Goal: Task Accomplishment & Management: Complete application form

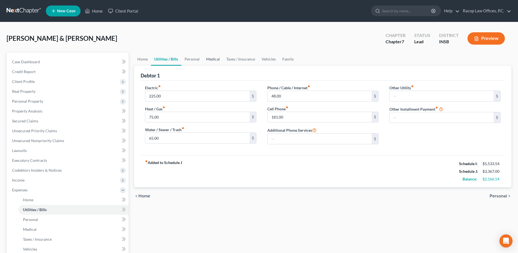
click at [212, 61] on link "Medical" at bounding box center [213, 58] width 20 height 13
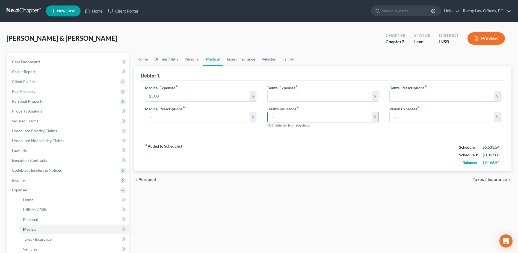
click at [300, 112] on input "text" at bounding box center [320, 117] width 104 height 10
type input "455.00"
click at [182, 92] on input "25.00" at bounding box center [197, 96] width 104 height 10
type input "50.00"
click at [327, 100] on input "text" at bounding box center [320, 96] width 104 height 10
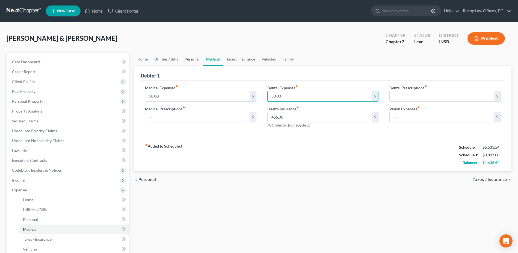
type input "50.00"
click at [190, 59] on link "Personal" at bounding box center [192, 58] width 22 height 13
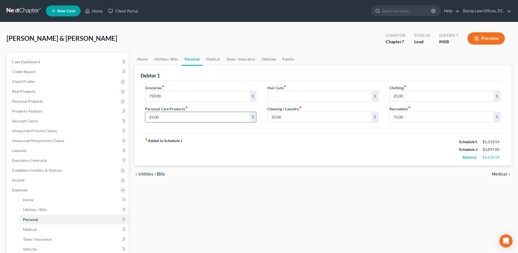
click at [180, 117] on input "25.00" at bounding box center [197, 117] width 104 height 10
type input "50.00"
click at [297, 113] on input "25.00" at bounding box center [320, 117] width 104 height 10
type input "50.00"
click at [413, 96] on input "25.00" at bounding box center [442, 96] width 104 height 10
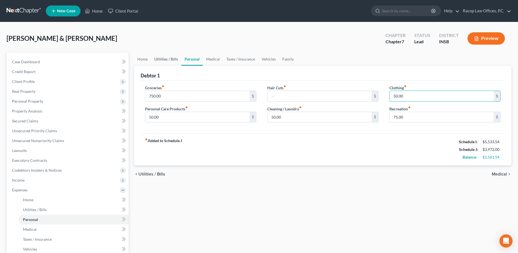
type input "50.00"
click at [158, 57] on link "Utilities / Bills" at bounding box center [166, 58] width 30 height 13
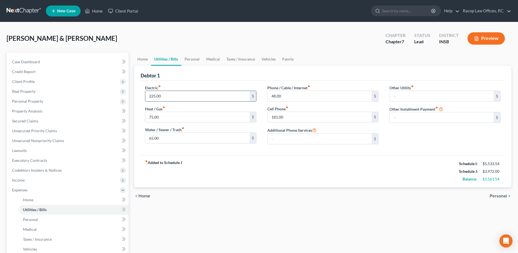
click at [179, 89] on div "Electric fiber_manual_record 225.00 $" at bounding box center [200, 93] width 111 height 17
click at [177, 92] on input "225.00" at bounding box center [197, 96] width 104 height 10
type input "250.00"
click at [301, 95] on input "48.00" at bounding box center [320, 96] width 104 height 10
type input "50.00"
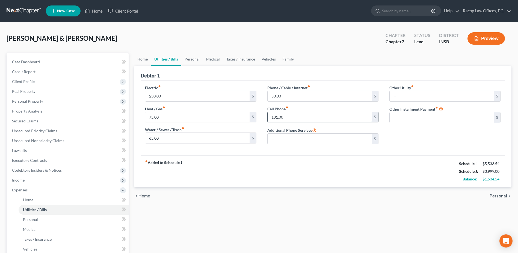
click at [295, 115] on input "181.00" at bounding box center [320, 117] width 104 height 10
type input "200.00"
click at [143, 59] on link "Home" at bounding box center [142, 58] width 17 height 13
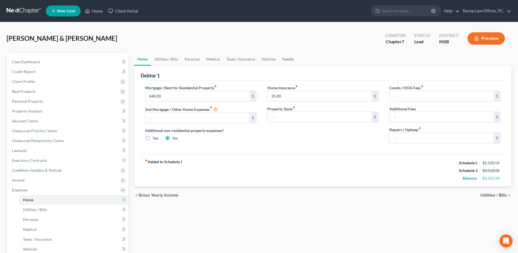
click at [289, 57] on link "Family" at bounding box center [288, 58] width 18 height 13
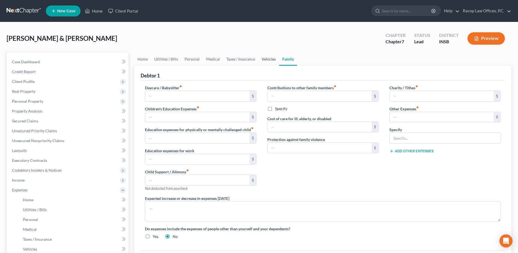
click at [270, 58] on link "Vehicles" at bounding box center [269, 58] width 21 height 13
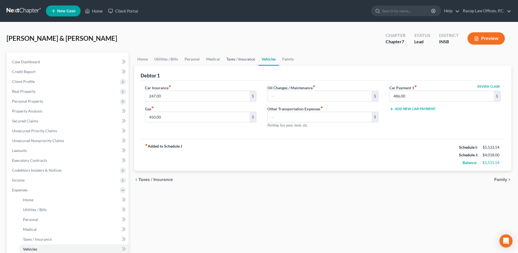
click at [236, 59] on link "Taxes / Insurance" at bounding box center [240, 58] width 35 height 13
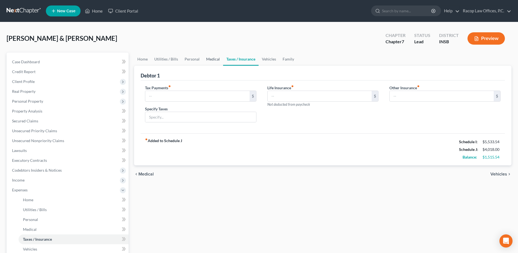
click at [211, 59] on link "Medical" at bounding box center [213, 58] width 20 height 13
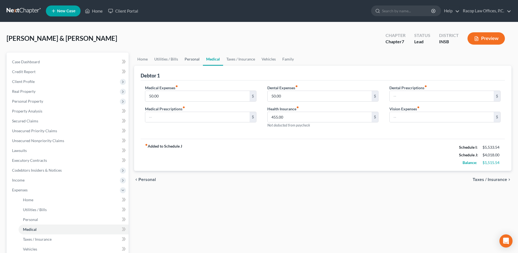
click at [192, 59] on link "Personal" at bounding box center [192, 58] width 22 height 13
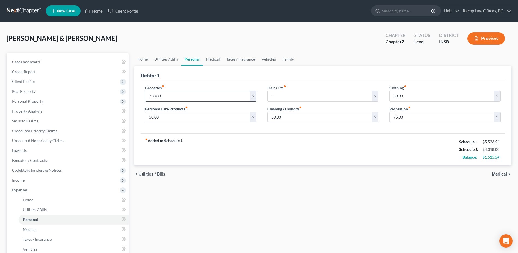
click at [184, 93] on input "750.00" at bounding box center [197, 96] width 104 height 10
type input "1,000.00"
click at [165, 60] on link "Utilities / Bills" at bounding box center [166, 58] width 30 height 13
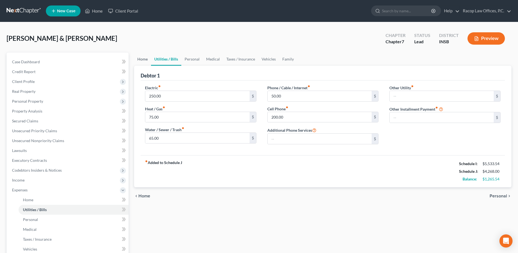
click at [143, 59] on link "Home" at bounding box center [142, 58] width 17 height 13
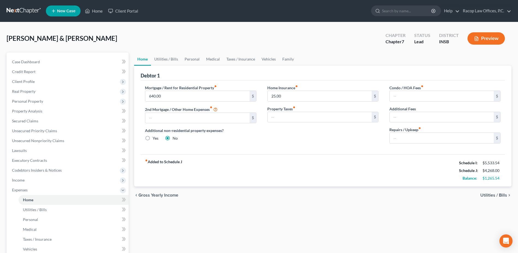
click at [396, 181] on div "fiber_manual_record Added to Schedule J Schedule I: $5,533.54 Schedule J: $4,26…" at bounding box center [323, 170] width 365 height 32
click at [27, 7] on link at bounding box center [24, 11] width 35 height 10
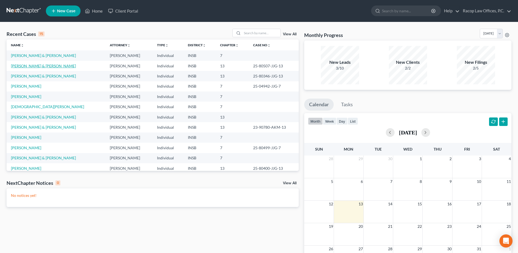
click at [37, 64] on link "Elkins, Jeffrey & Tammy" at bounding box center [43, 65] width 65 height 5
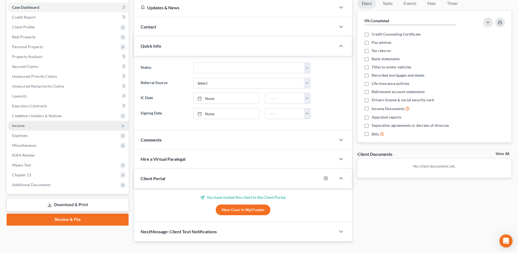
scroll to position [55, 0]
click at [65, 200] on link "Download & Print" at bounding box center [68, 204] width 122 height 13
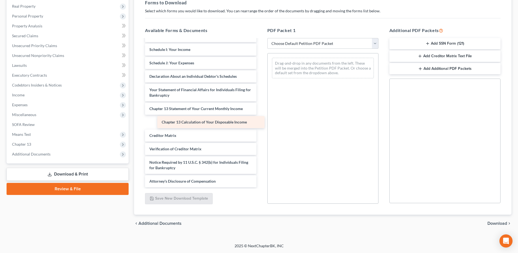
scroll to position [95, 0]
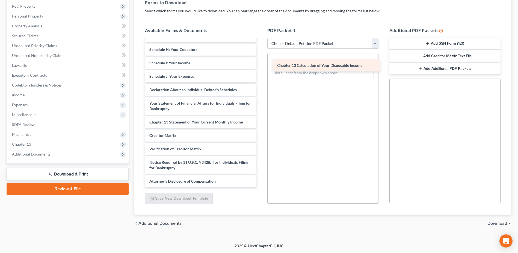
drag, startPoint x: 166, startPoint y: 120, endPoint x: 294, endPoint y: 64, distance: 139.9
click at [261, 64] on div "Chapter 13 Calculation of Your Disposable Income Voluntary Petition for Individ…" at bounding box center [201, 65] width 120 height 243
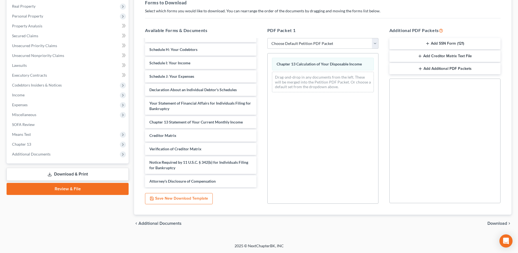
click at [497, 224] on span "Download" at bounding box center [498, 223] width 20 height 4
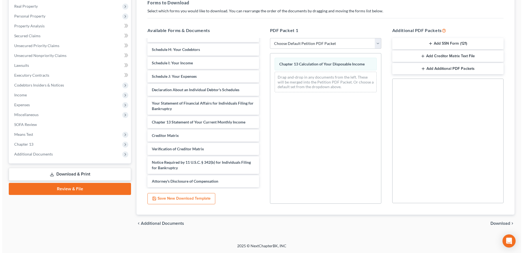
scroll to position [48, 0]
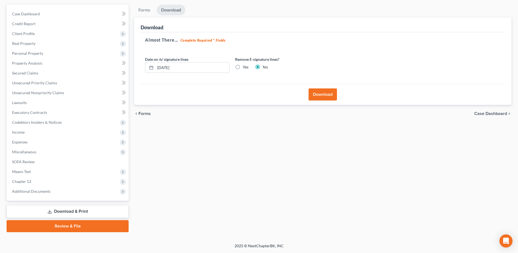
click at [321, 92] on button "Download" at bounding box center [323, 94] width 28 height 12
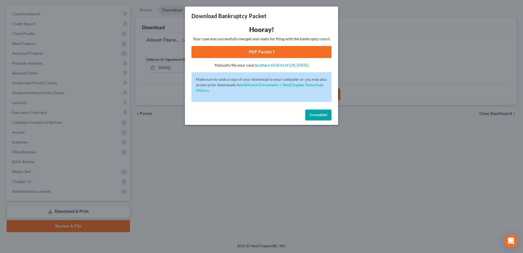
click at [260, 51] on link "PDF Packet 1" at bounding box center [261, 52] width 140 height 12
